Goal: Information Seeking & Learning: Learn about a topic

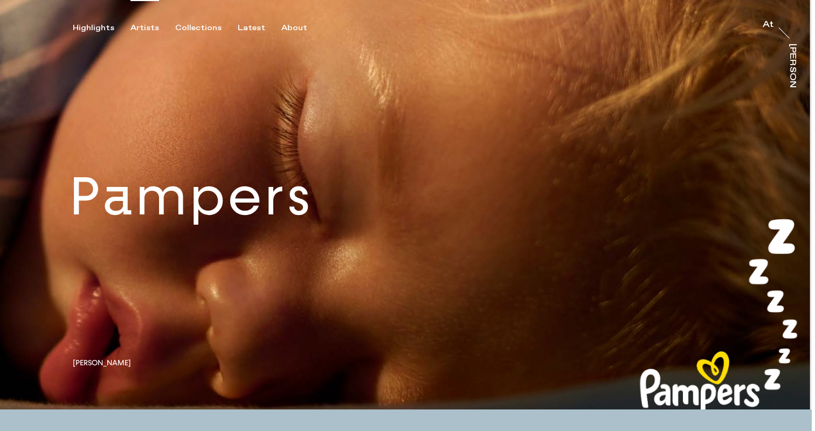
click at [142, 26] on div "Artists" at bounding box center [144, 28] width 29 height 10
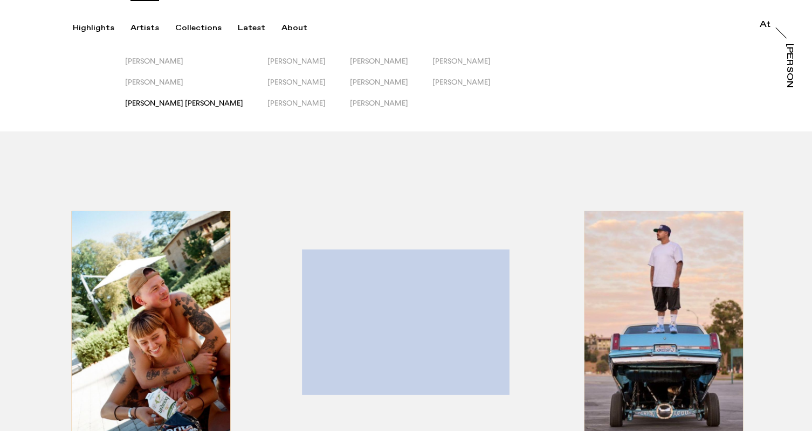
click at [154, 101] on span "[PERSON_NAME] [PERSON_NAME]" at bounding box center [184, 103] width 118 height 9
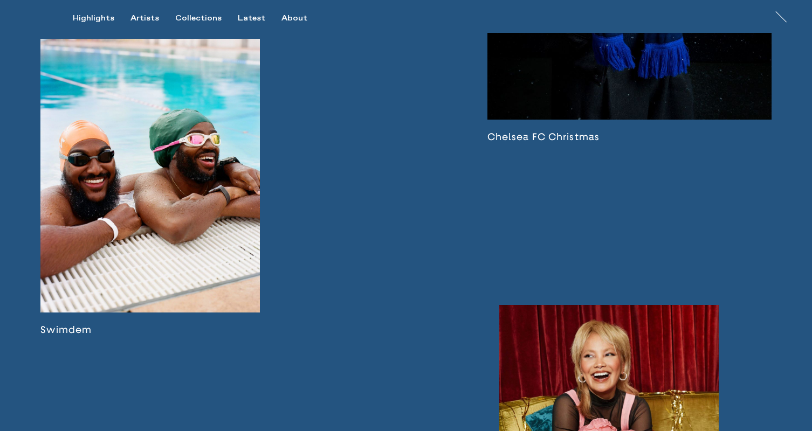
scroll to position [2205, 0]
click at [143, 187] on link at bounding box center [149, 188] width 219 height 298
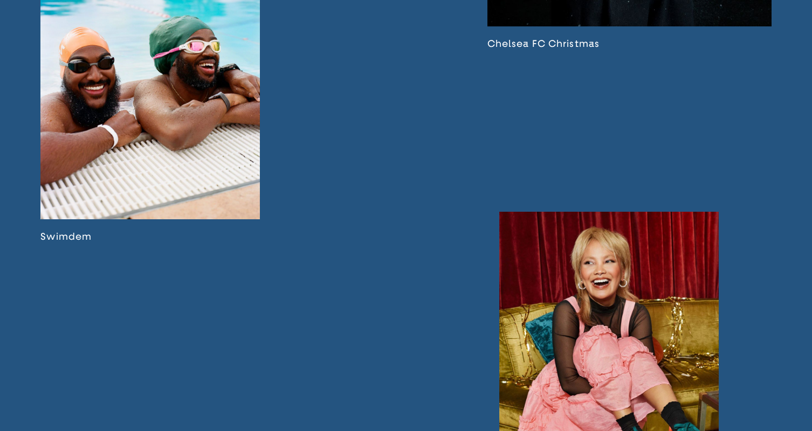
scroll to position [2293, 0]
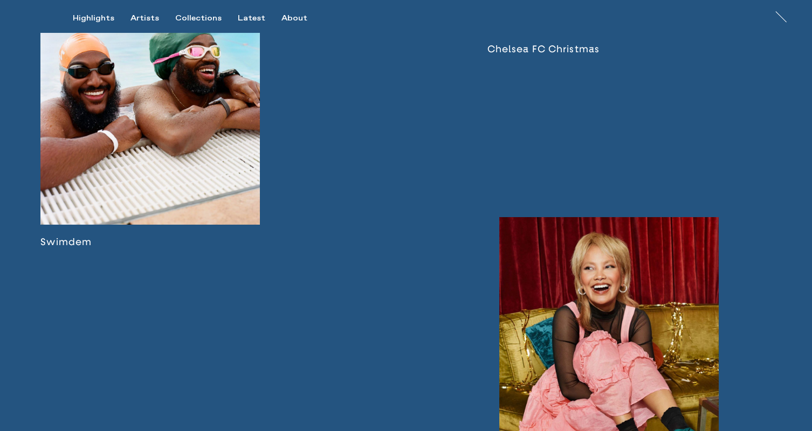
click at [174, 115] on link at bounding box center [149, 100] width 219 height 298
